Goal: Task Accomplishment & Management: Use online tool/utility

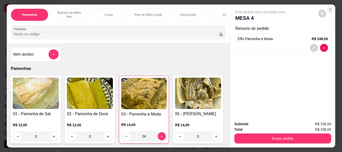
type input "24"
click at [330, 10] on button "Close" at bounding box center [331, 10] width 8 height 8
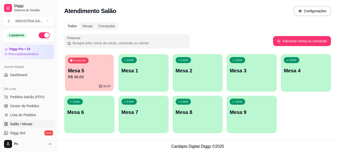
click at [82, 80] on p "R$ 46,00" at bounding box center [89, 77] width 43 height 6
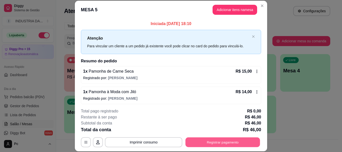
click at [199, 139] on button "Registrar pagamento" at bounding box center [223, 143] width 75 height 10
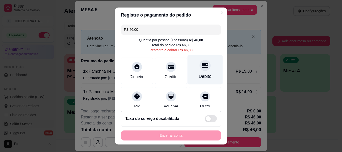
click at [203, 70] on div "Débito" at bounding box center [205, 69] width 35 height 29
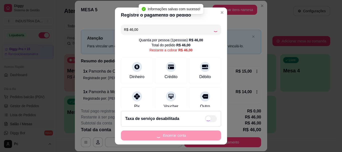
type input "R$ 0,00"
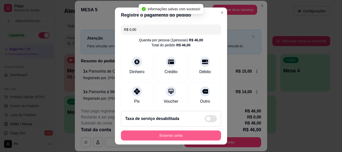
click at [183, 133] on button "Encerrar conta" at bounding box center [171, 136] width 100 height 10
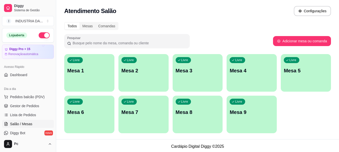
click at [191, 119] on div "Livre Mesa 8" at bounding box center [197, 112] width 50 height 32
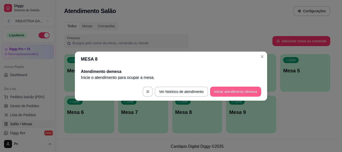
click at [223, 93] on button "Iniciar atendimento de mesa" at bounding box center [235, 92] width 51 height 10
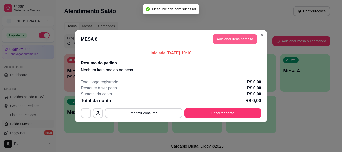
click at [224, 39] on button "Adicionar itens na mesa" at bounding box center [235, 39] width 45 height 10
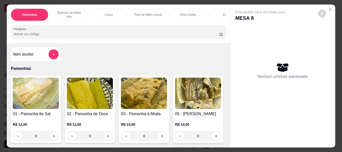
scroll to position [25, 0]
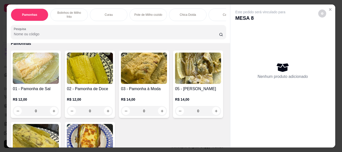
click at [95, 113] on input "0" at bounding box center [90, 111] width 28 height 10
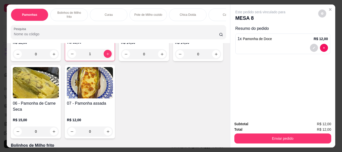
scroll to position [100, 0]
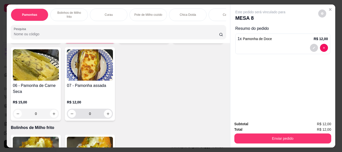
type input "1"
click at [104, 116] on input "0" at bounding box center [90, 114] width 28 height 10
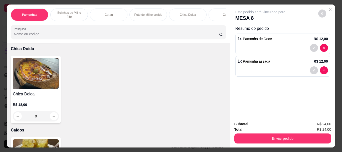
scroll to position [451, 0]
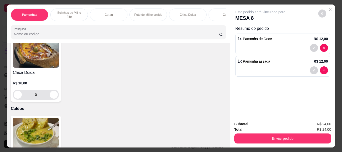
type input "1"
click at [45, 97] on input "0" at bounding box center [36, 95] width 28 height 10
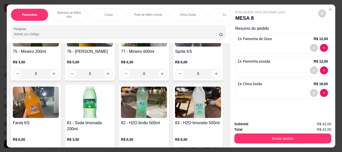
scroll to position [1028, 0]
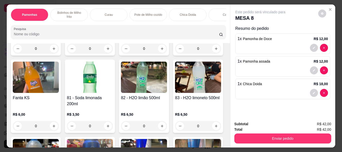
type input "1"
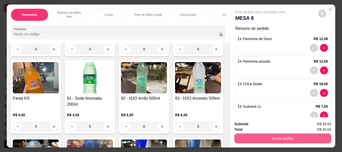
type input "1"
click at [276, 136] on button "Enviar pedido" at bounding box center [283, 139] width 97 height 10
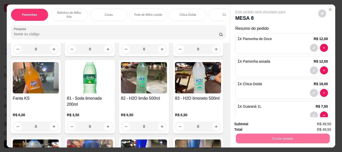
click at [327, 128] on button "Enviar pedido" at bounding box center [318, 125] width 28 height 10
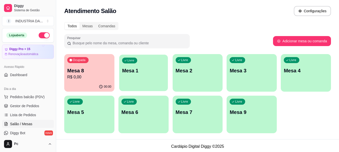
click at [138, 65] on div "Livre Mesa 1" at bounding box center [143, 70] width 49 height 31
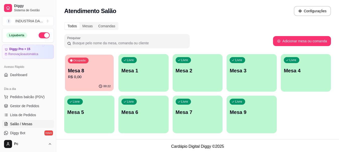
click at [76, 80] on div "Ocupada Mesa 8 R$ 0,00" at bounding box center [89, 68] width 49 height 27
